Goal: Information Seeking & Learning: Learn about a topic

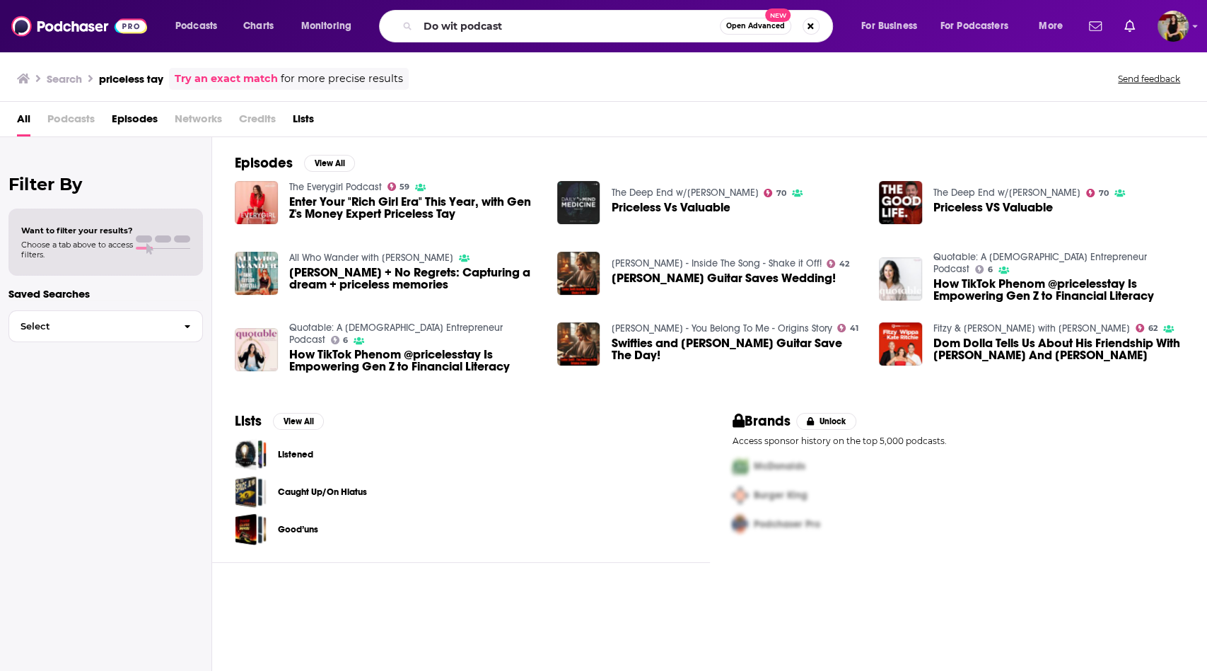
type input "Do wit podcast"
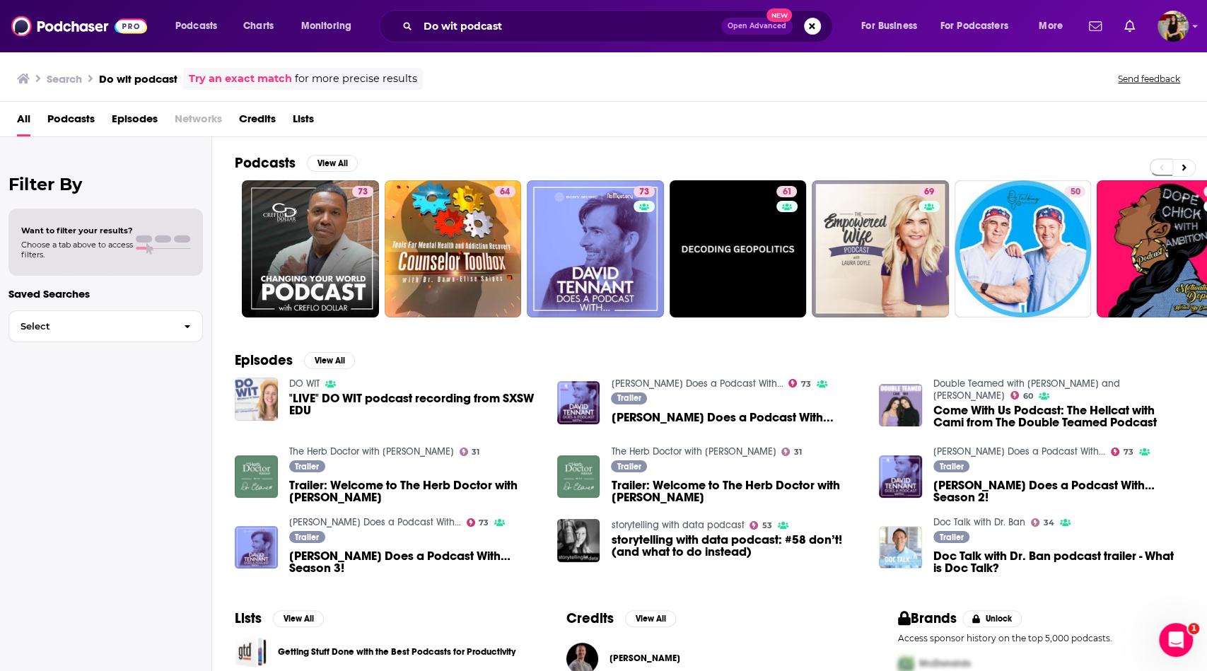
click at [258, 388] on img at bounding box center [256, 399] width 43 height 43
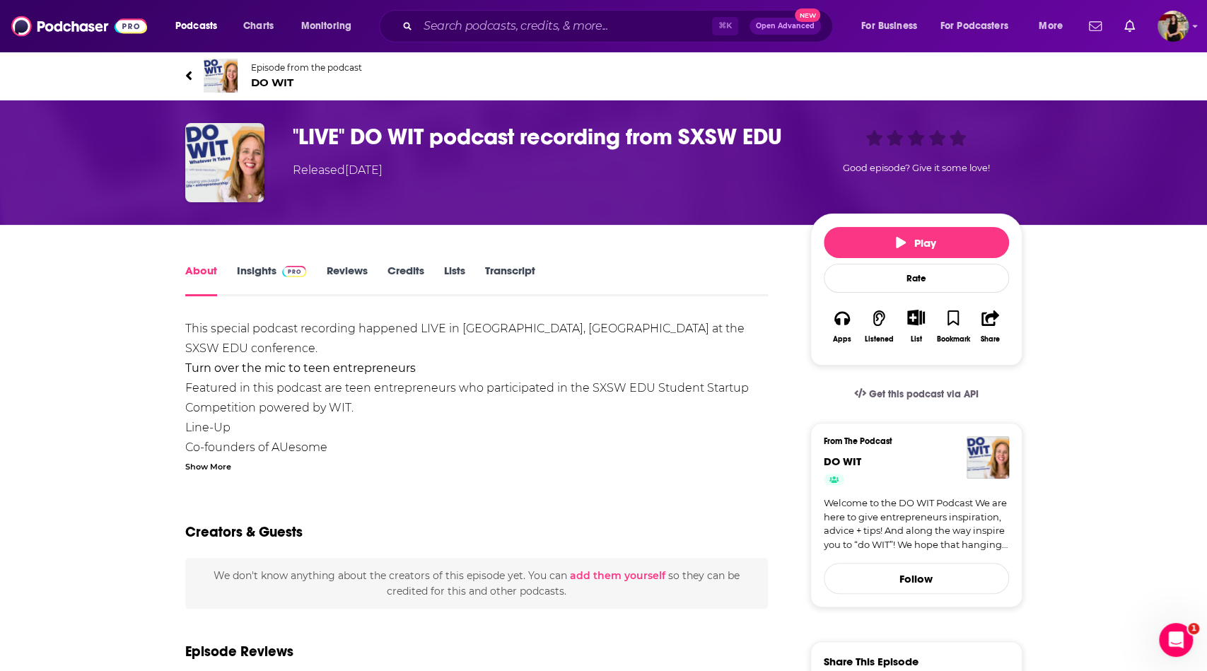
click at [253, 265] on link "Insights" at bounding box center [272, 280] width 70 height 33
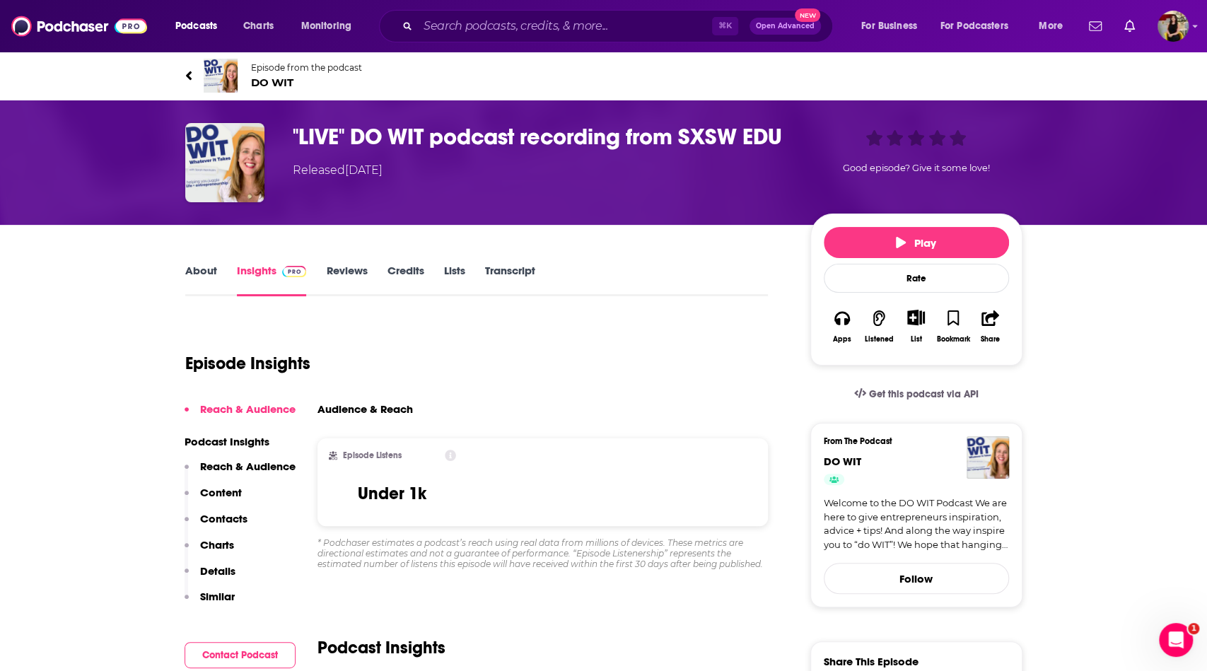
click at [279, 85] on span "DO WIT" at bounding box center [306, 82] width 111 height 13
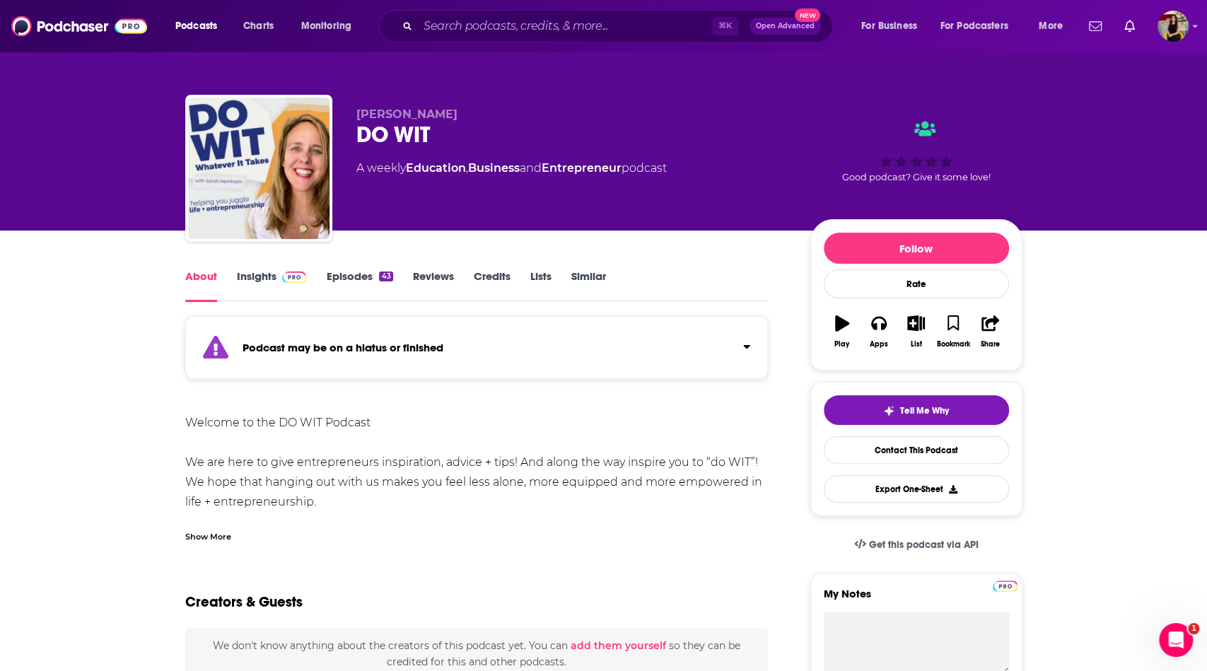
click at [251, 272] on link "Insights" at bounding box center [272, 285] width 70 height 33
